Goal: Download file/media

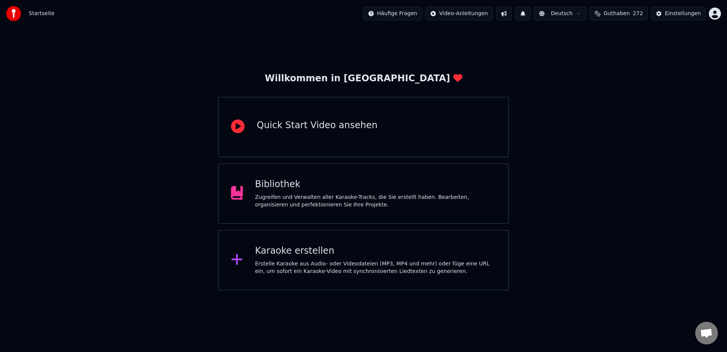
click at [347, 196] on div "Zugreifen und Verwalten aller Karaoke-Tracks, die Sie erstellt haben. Bearbeite…" at bounding box center [375, 201] width 241 height 15
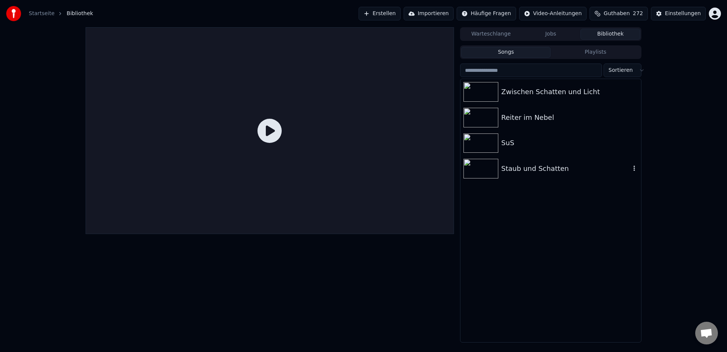
click at [476, 174] on img at bounding box center [480, 169] width 35 height 20
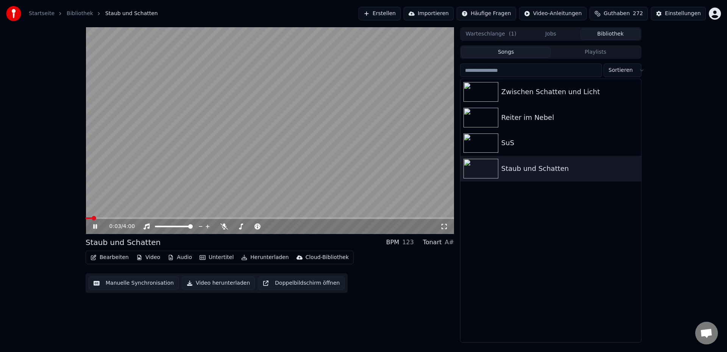
click at [93, 227] on icon at bounding box center [95, 226] width 4 height 5
click at [265, 227] on span at bounding box center [265, 226] width 5 height 5
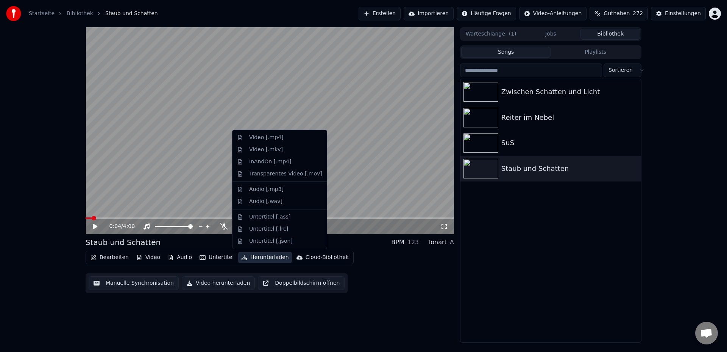
click at [266, 260] on button "Herunterladen" at bounding box center [264, 257] width 53 height 11
click at [269, 140] on div "Video [.mp4]" at bounding box center [266, 138] width 34 height 8
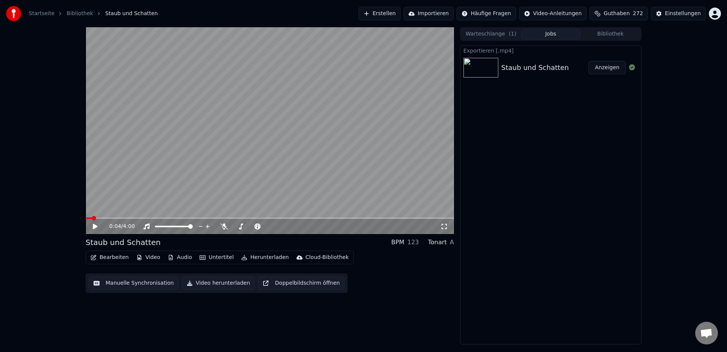
click at [601, 70] on button "Anzeigen" at bounding box center [606, 68] width 37 height 14
click at [249, 259] on button "Herunterladen" at bounding box center [264, 257] width 53 height 11
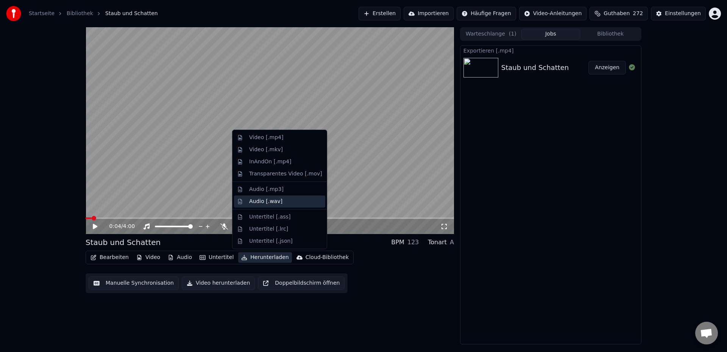
click at [267, 202] on div "Audio [.wav]" at bounding box center [265, 202] width 33 height 8
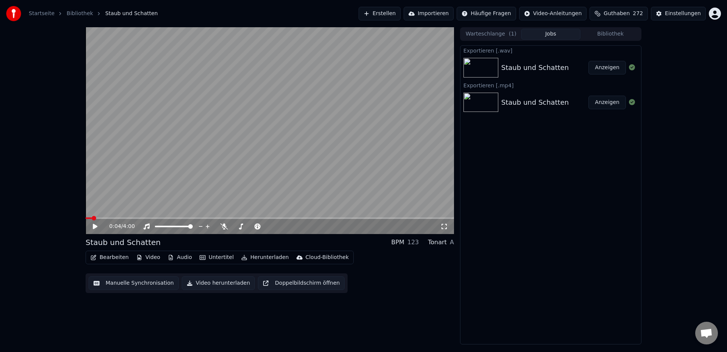
click at [600, 68] on button "Anzeigen" at bounding box center [606, 68] width 37 height 14
